Goal: Find specific page/section: Find specific page/section

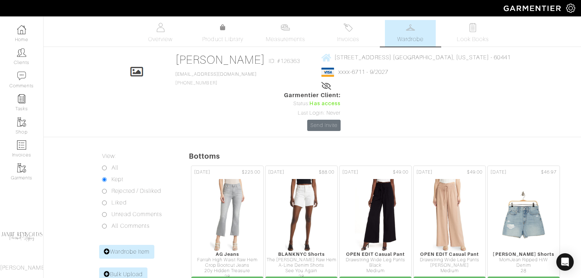
scroll to position [649, 0]
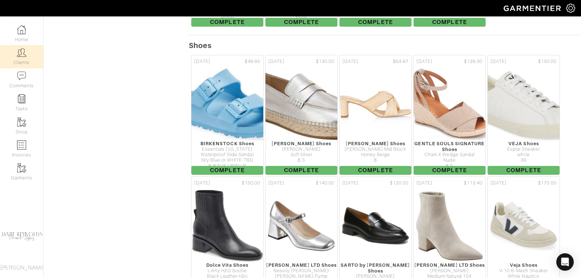
click at [27, 56] on link "Clients" at bounding box center [21, 56] width 43 height 23
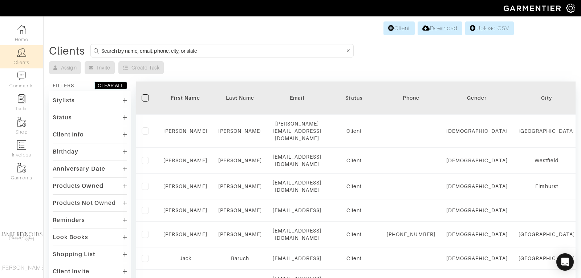
click at [156, 47] on input at bounding box center [222, 50] width 243 height 9
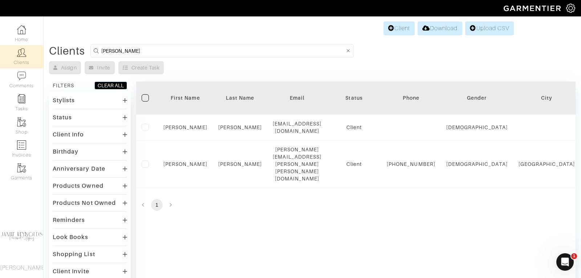
click at [135, 48] on input "sean dolan" at bounding box center [222, 50] width 243 height 9
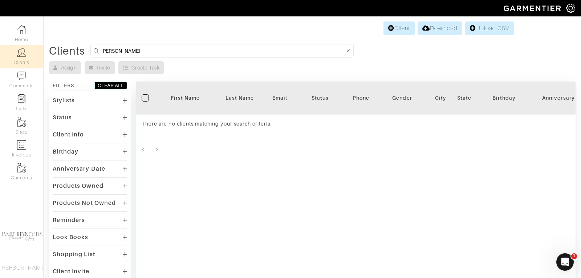
click at [126, 49] on input "dolan" at bounding box center [222, 50] width 243 height 9
type input "henrici"
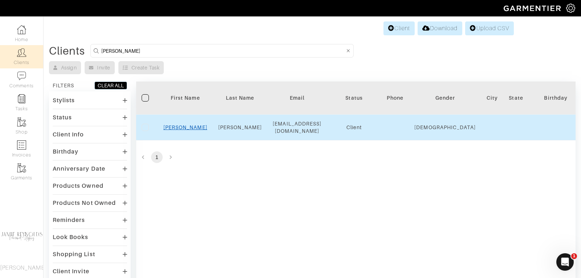
click at [186, 124] on link "Sean" at bounding box center [185, 127] width 44 height 6
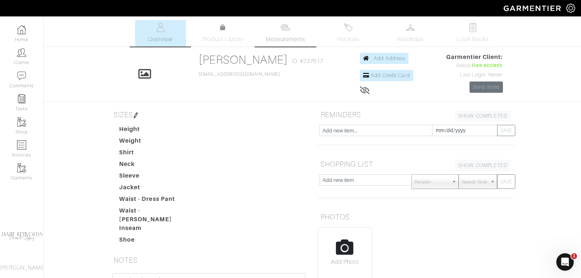
click at [279, 36] on span "Measurements" at bounding box center [286, 39] width 40 height 9
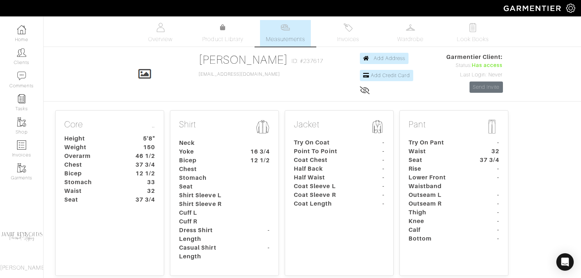
click at [362, 129] on p "Jacket" at bounding box center [339, 127] width 91 height 16
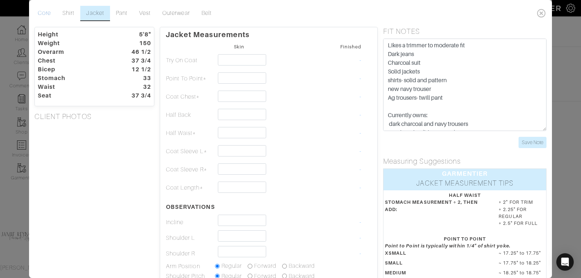
click at [50, 13] on link "Core" at bounding box center [44, 13] width 25 height 15
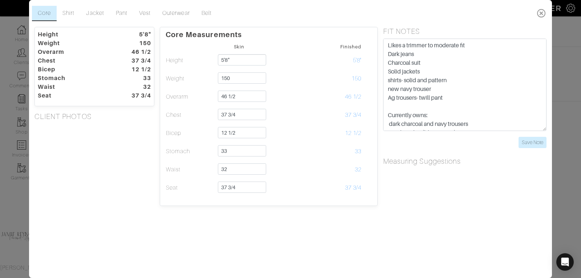
click at [543, 15] on icon at bounding box center [541, 13] width 15 height 15
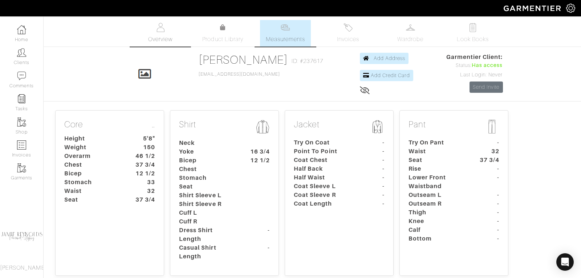
click at [164, 35] on span "Overview" at bounding box center [160, 39] width 24 height 9
